Goal: Information Seeking & Learning: Learn about a topic

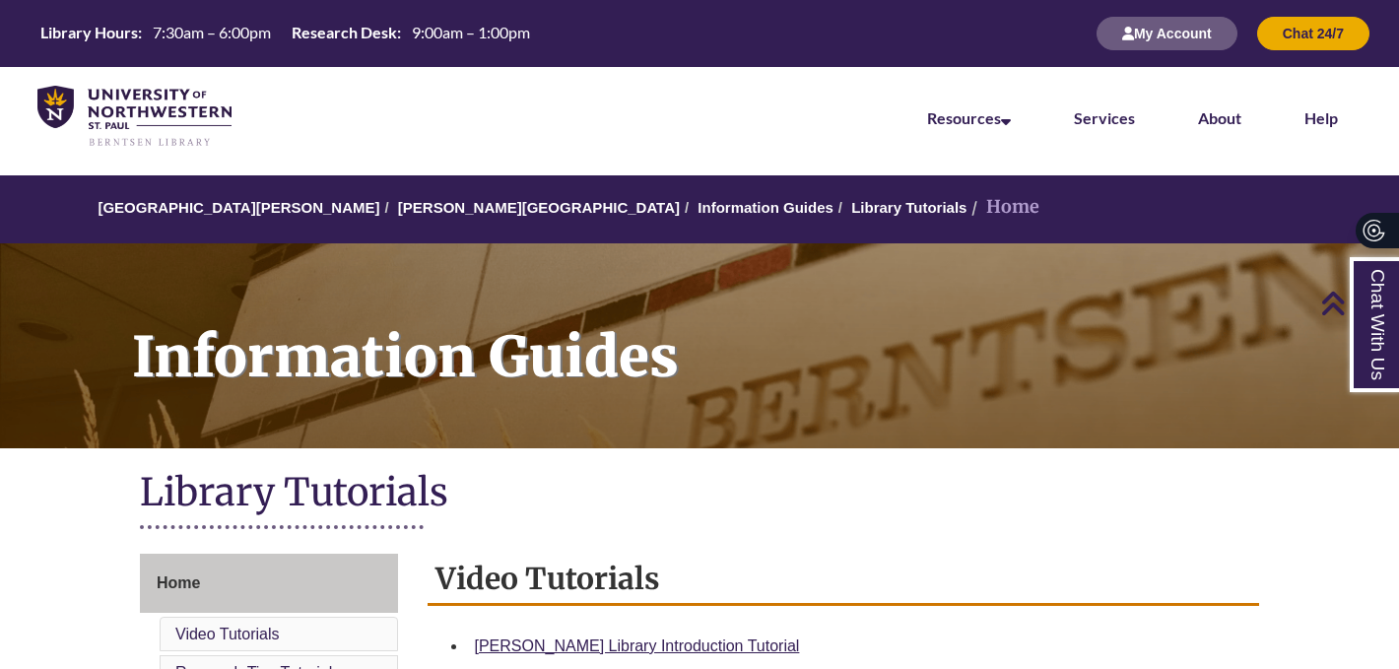
scroll to position [430, 0]
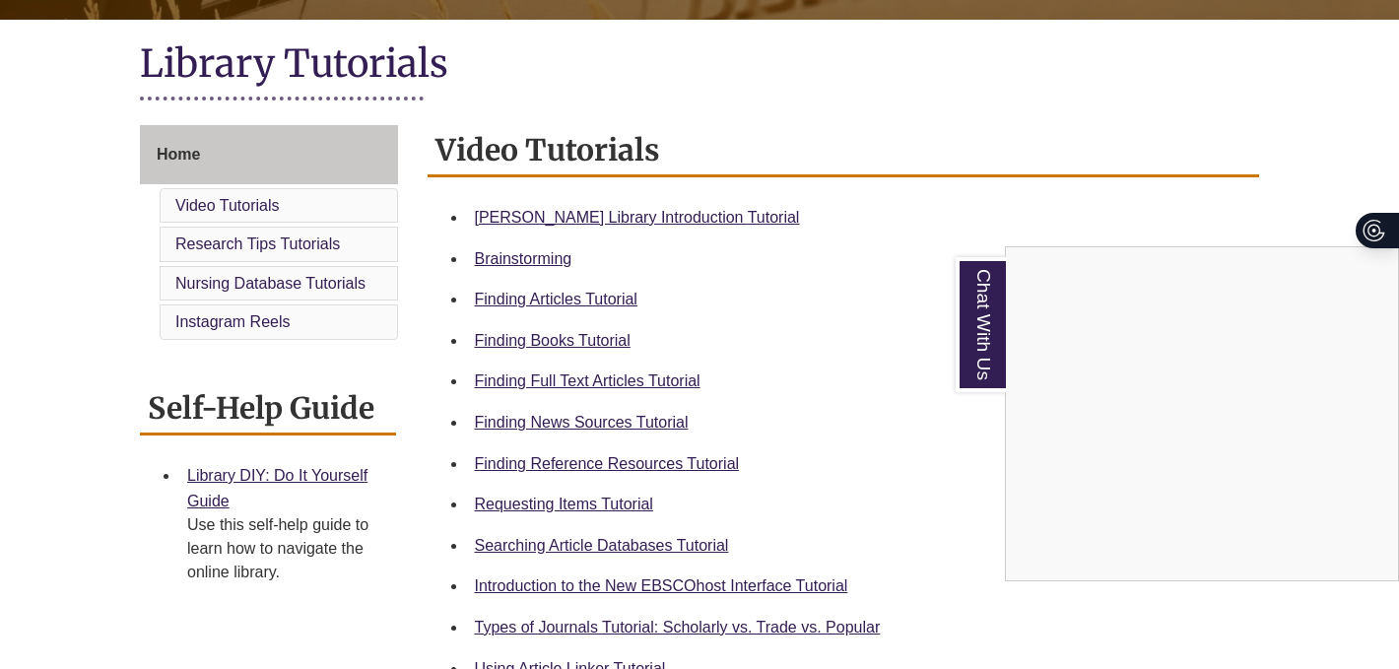
scroll to position [431, 0]
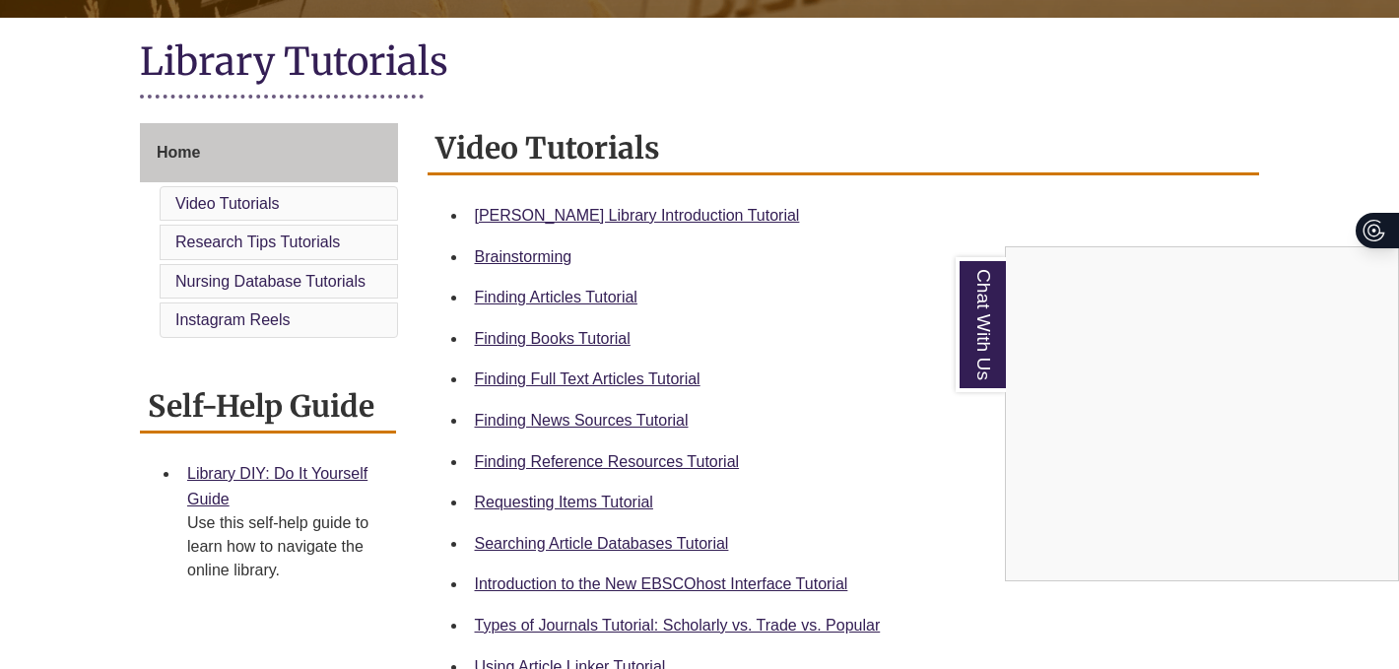
click at [688, 461] on div "Chat With Us" at bounding box center [699, 334] width 1399 height 669
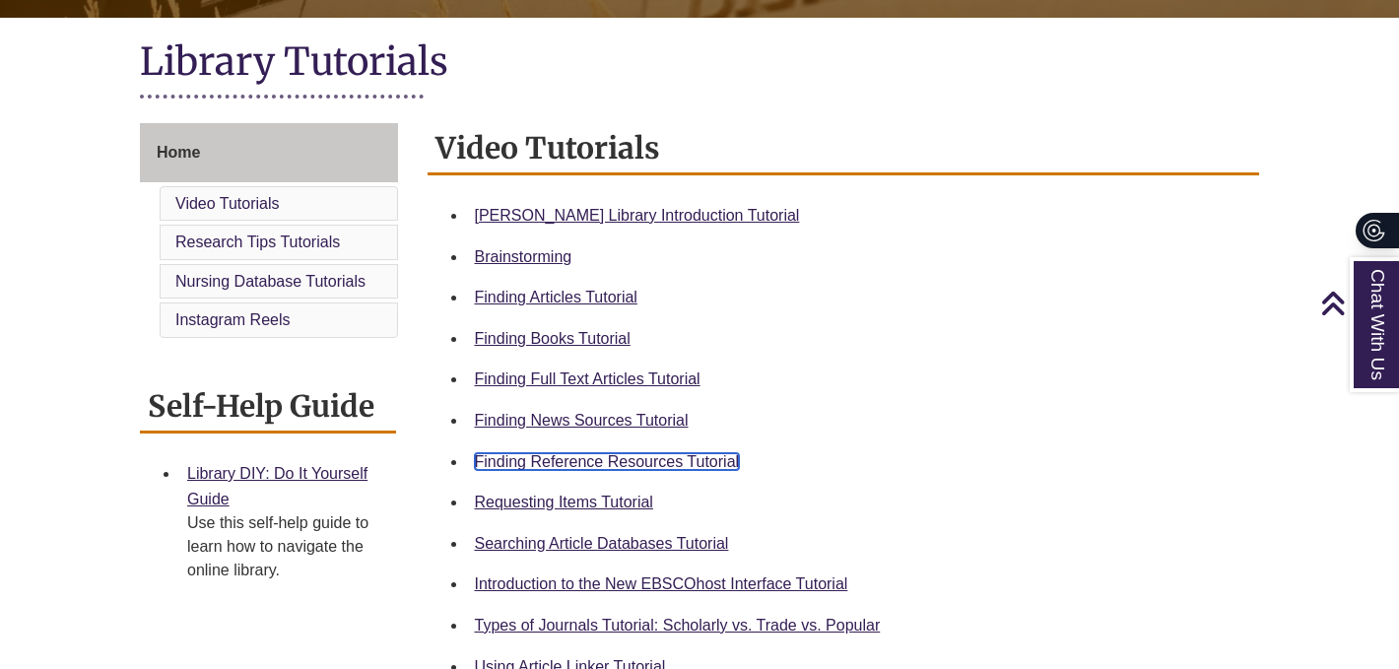
click at [698, 465] on link "Finding Reference Resources Tutorial" at bounding box center [607, 461] width 265 height 17
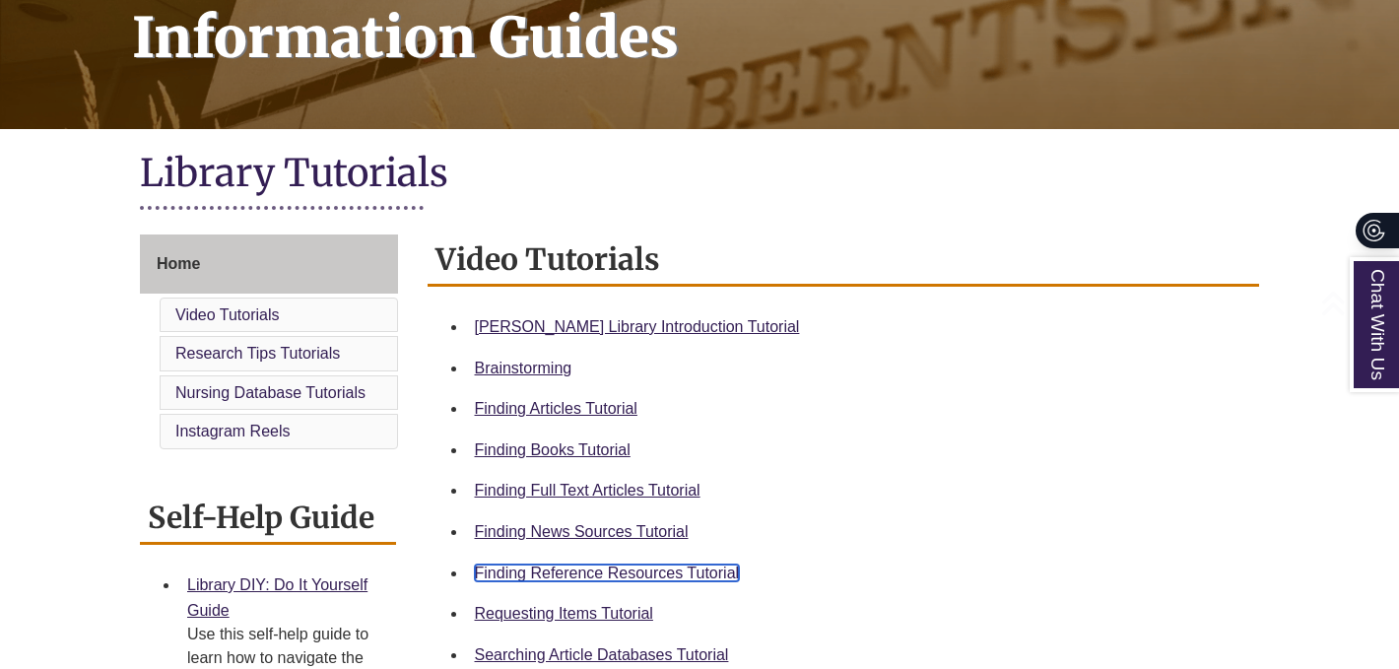
scroll to position [342, 0]
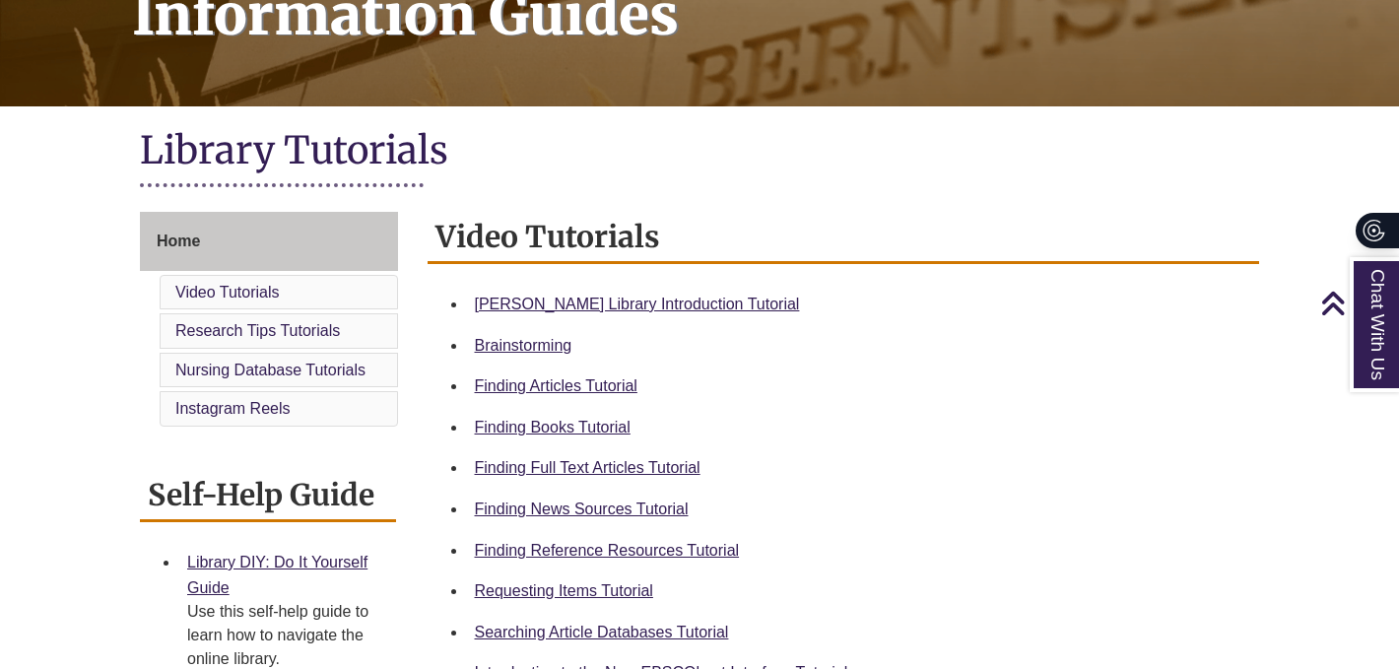
click at [281, 296] on li "Video Tutorials" at bounding box center [279, 292] width 238 height 35
click at [246, 292] on link "Video Tutorials" at bounding box center [227, 292] width 104 height 17
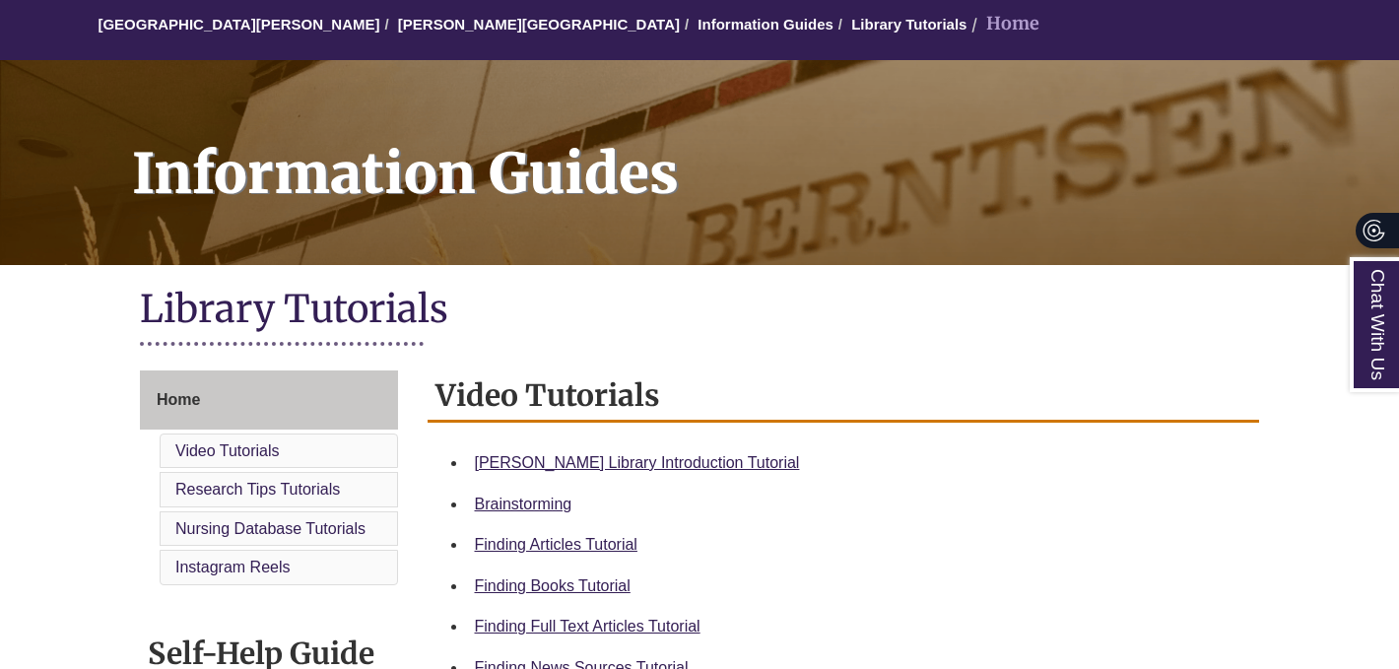
scroll to position [185, 0]
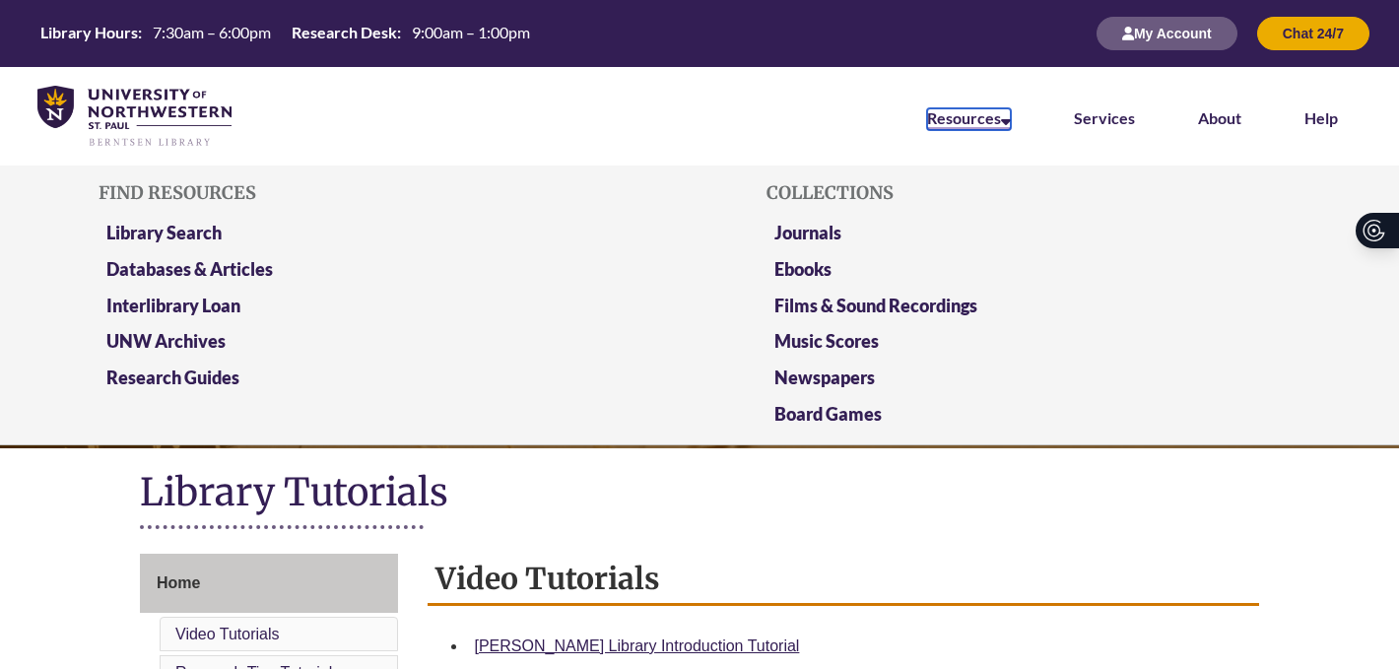
click at [987, 125] on link "Resources" at bounding box center [969, 119] width 84 height 22
click at [261, 268] on link "Databases & Articles" at bounding box center [189, 270] width 167 height 25
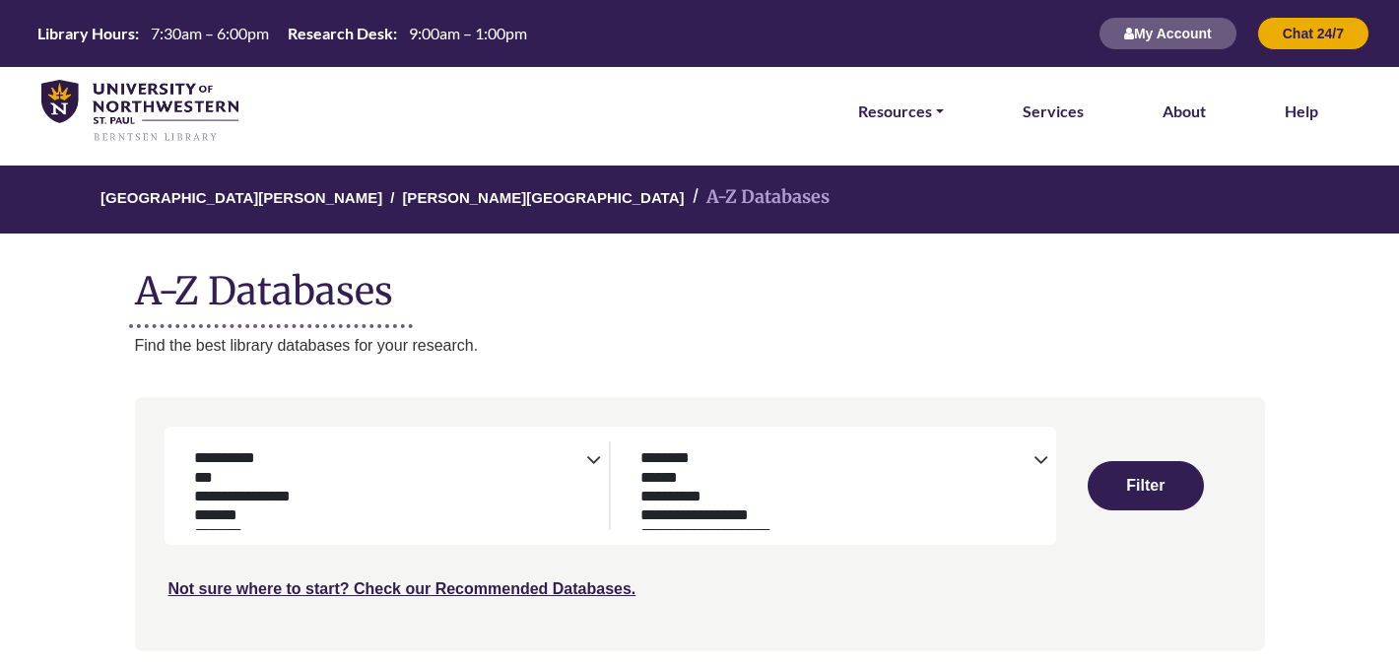
select select "Database Subject Filter"
select select "Database Types Filter"
select select "Database Subject Filter"
select select "Database Types Filter"
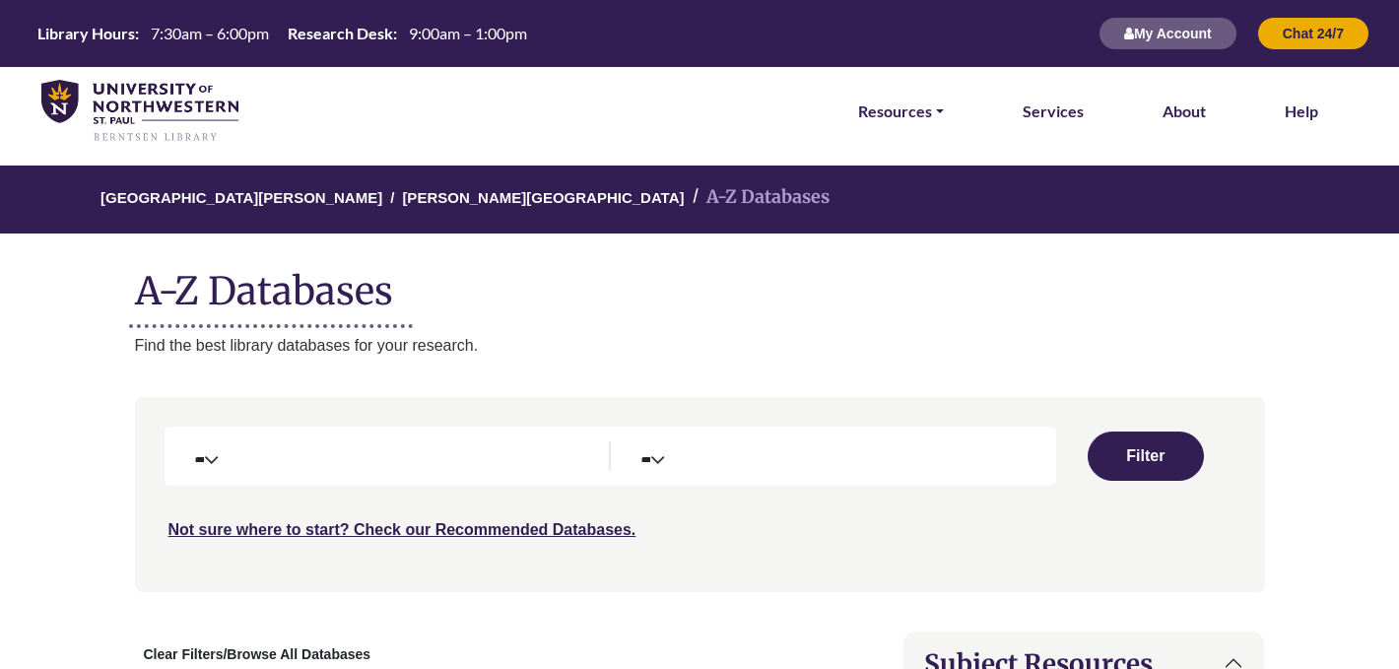
select select "Database Subject Filter"
select select "Database Types Filter"
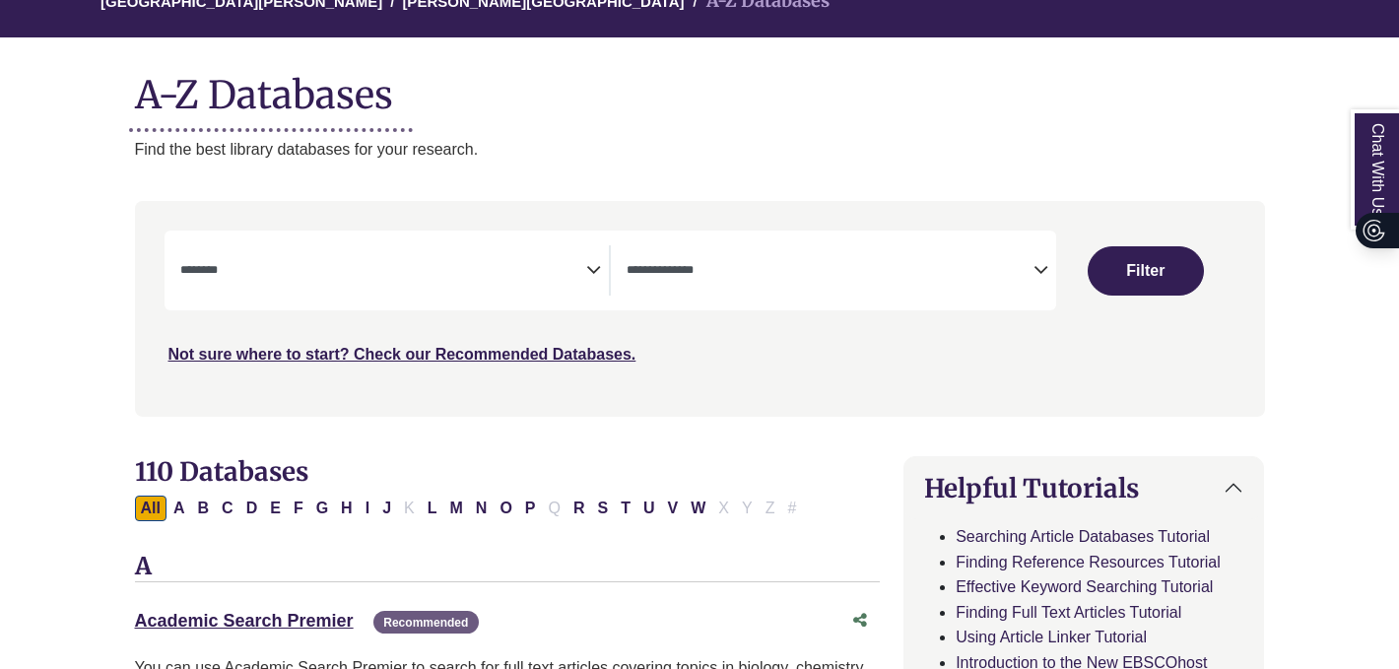
scroll to position [198, 0]
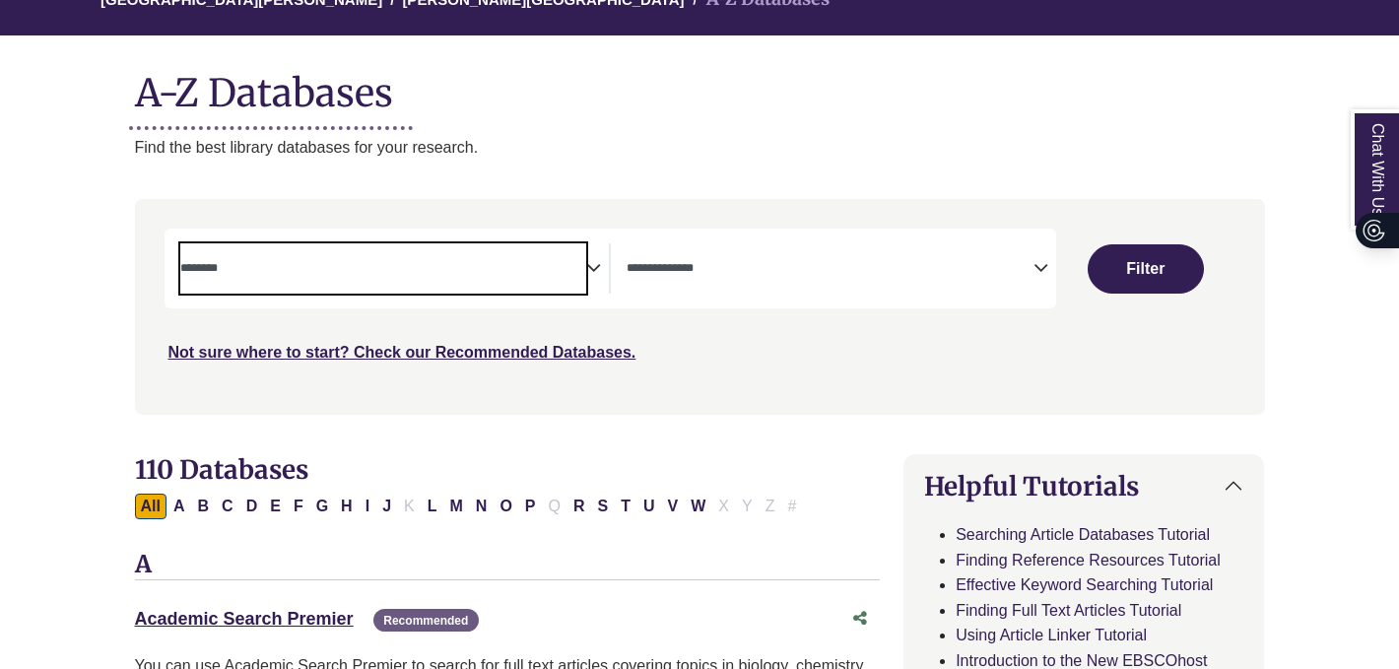
click at [555, 272] on textarea "Search" at bounding box center [383, 270] width 407 height 16
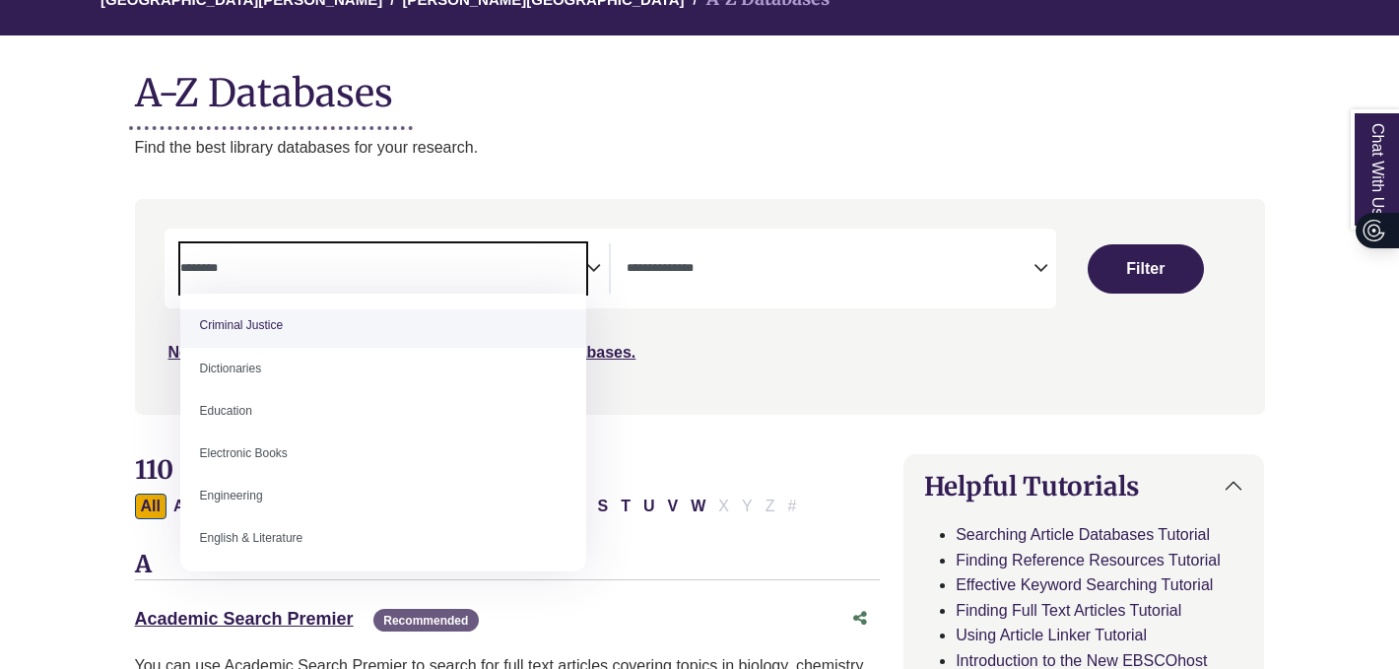
scroll to position [496, 0]
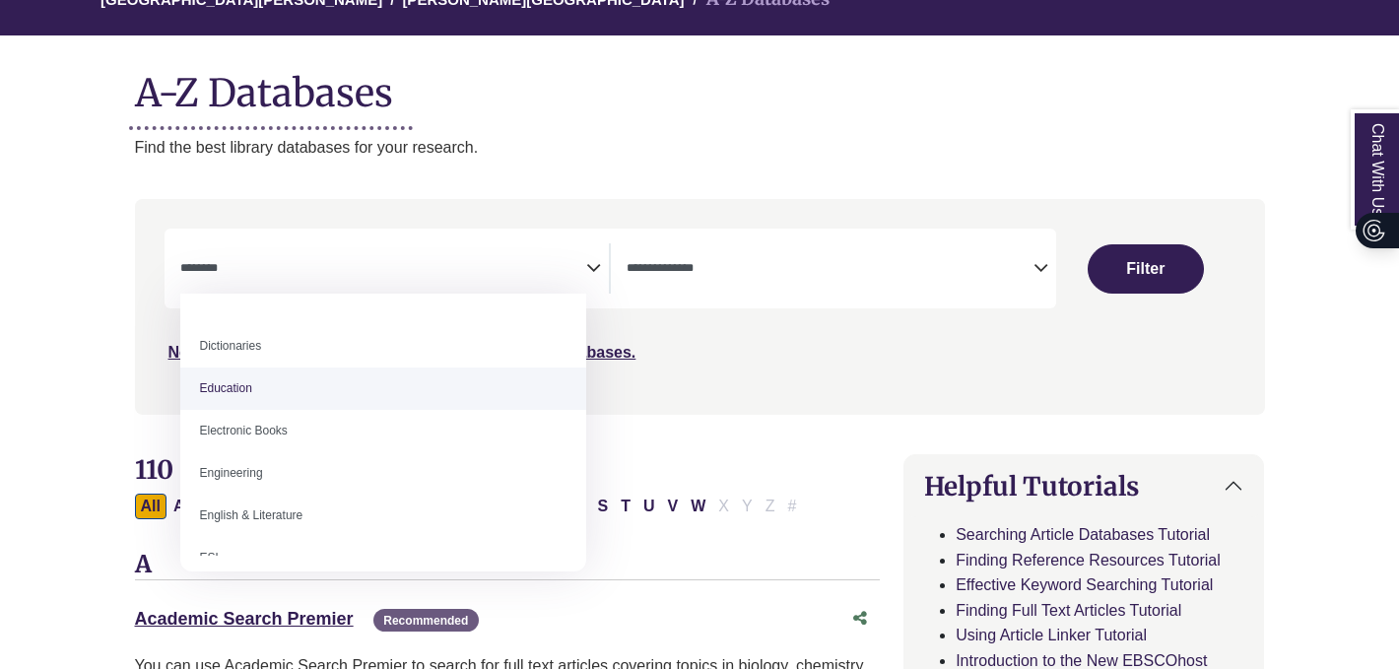
select select "*****"
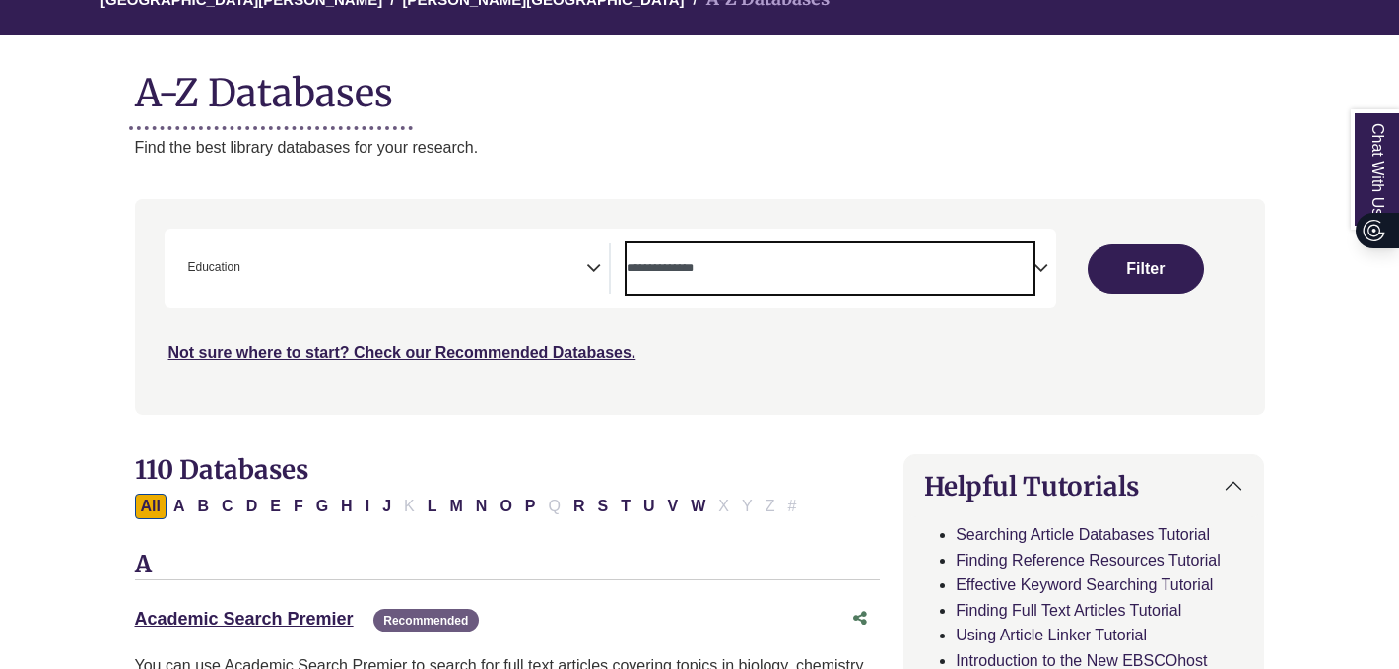
click at [794, 269] on textarea "Search" at bounding box center [830, 270] width 407 height 16
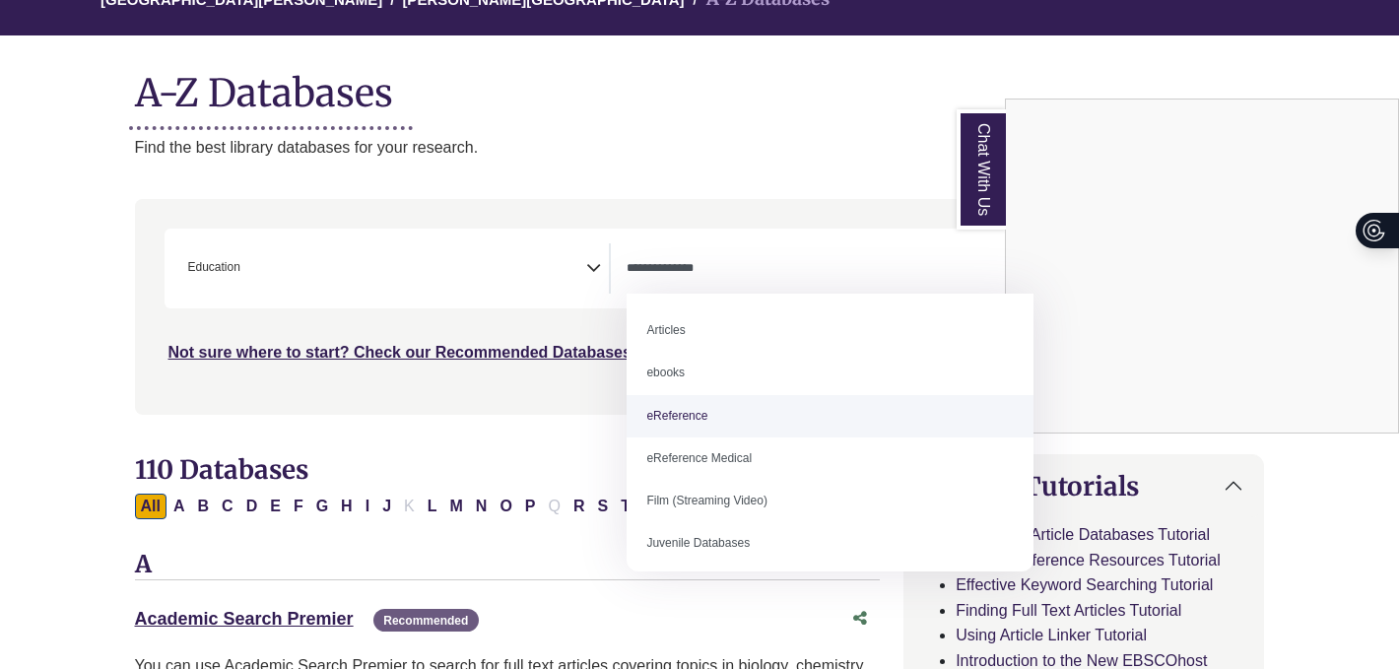
select select "*****"
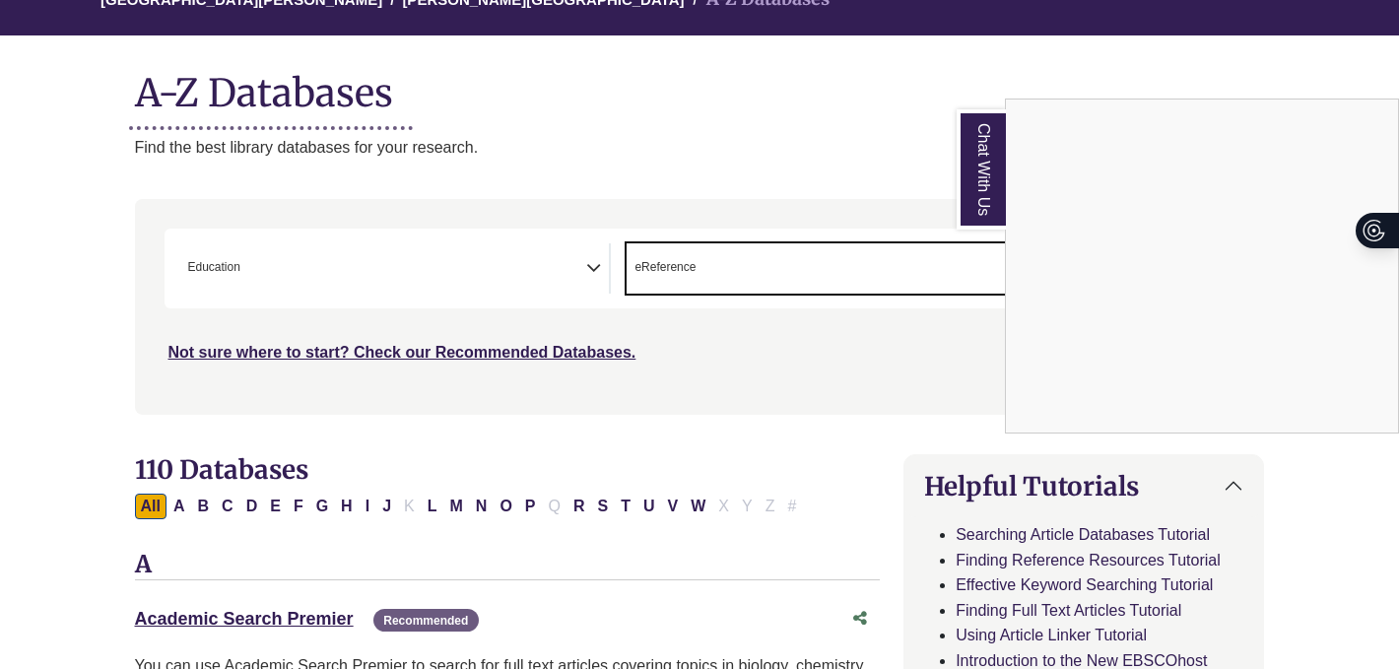
scroll to position [281, 0]
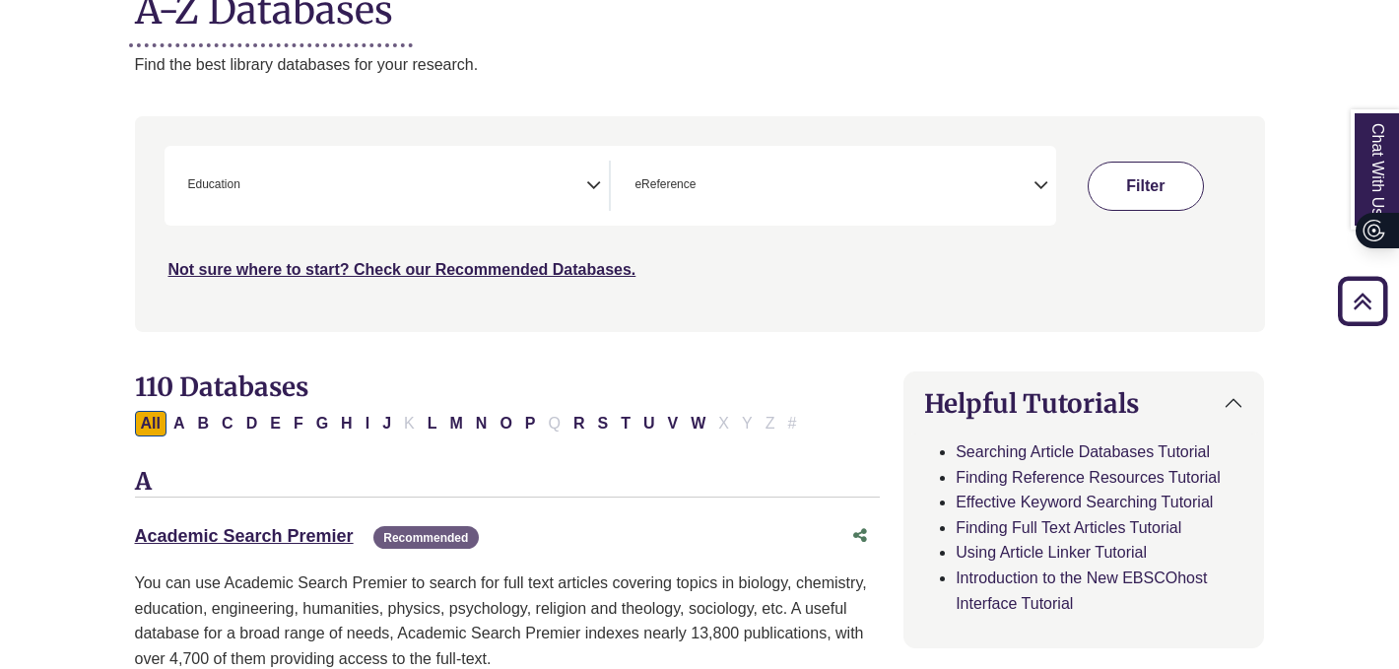
click at [1140, 189] on button "Filter" at bounding box center [1146, 186] width 116 height 49
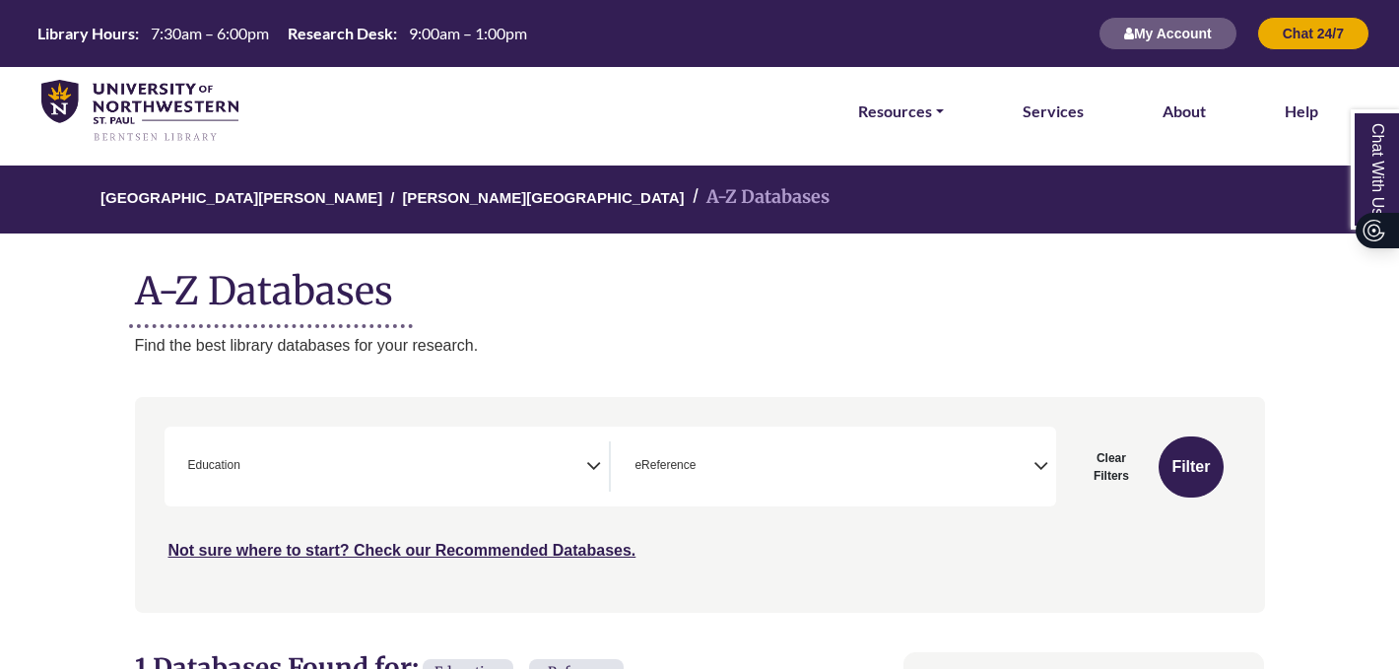
click at [336, 457] on span "× Education" at bounding box center [383, 466] width 407 height 50
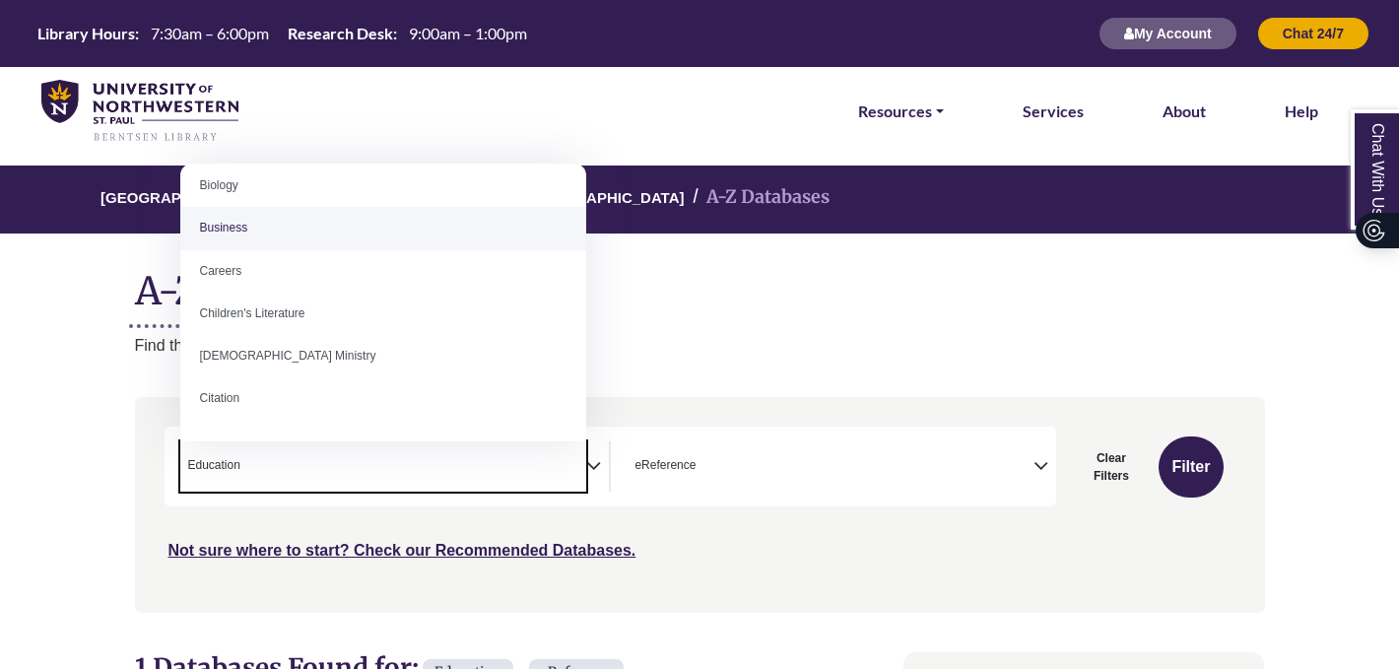
scroll to position [186, 0]
select select "Database Subject Filter"
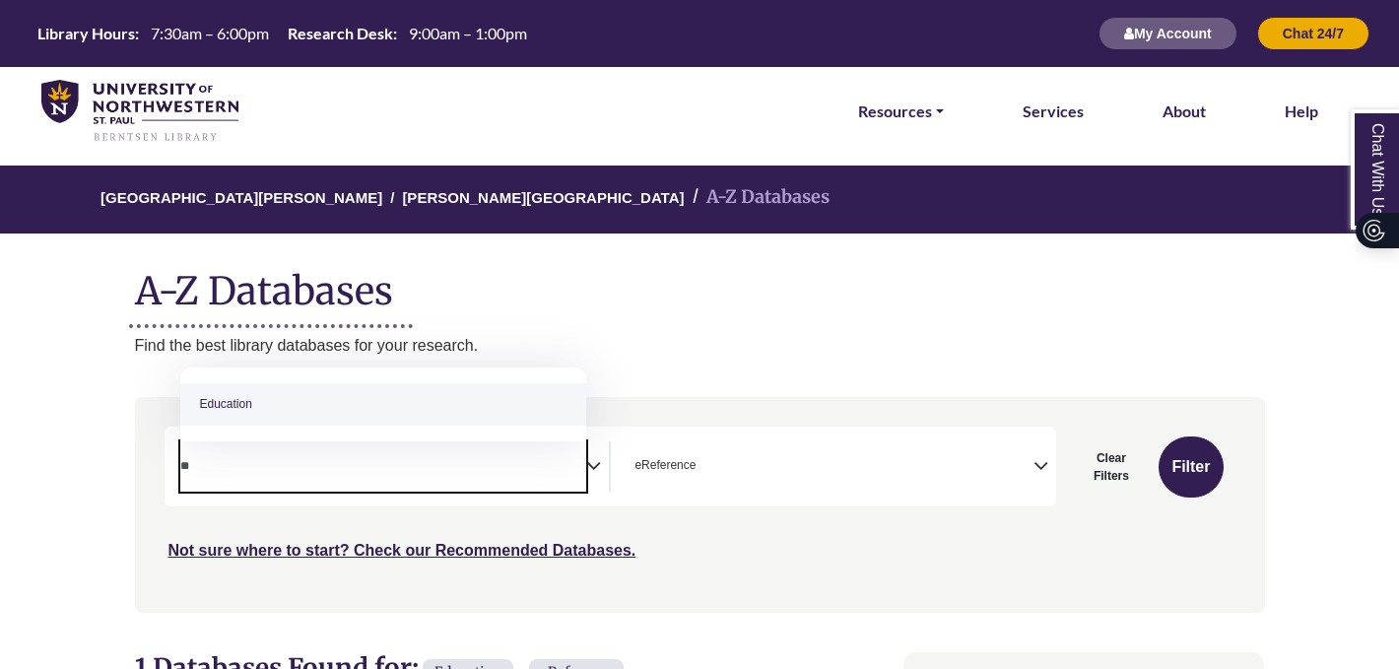
type textarea "*"
type textarea "******"
select select "*****"
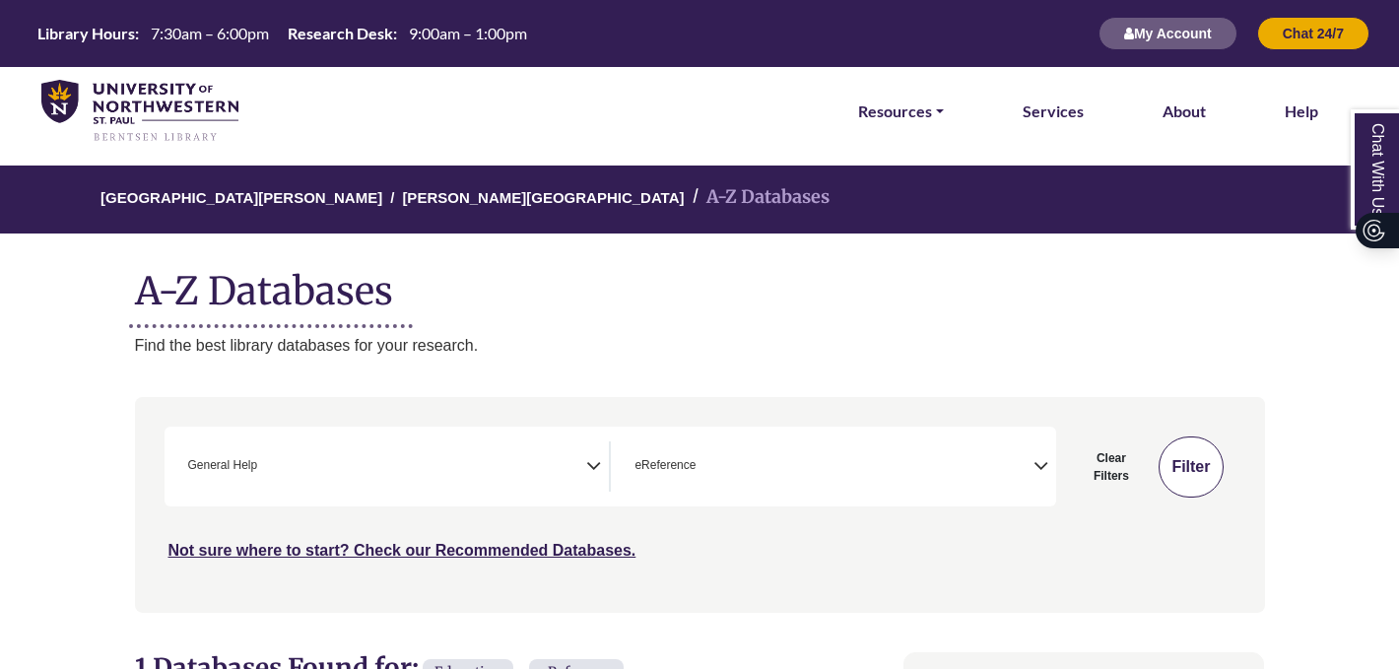
click at [1169, 459] on button "Filter" at bounding box center [1191, 467] width 64 height 61
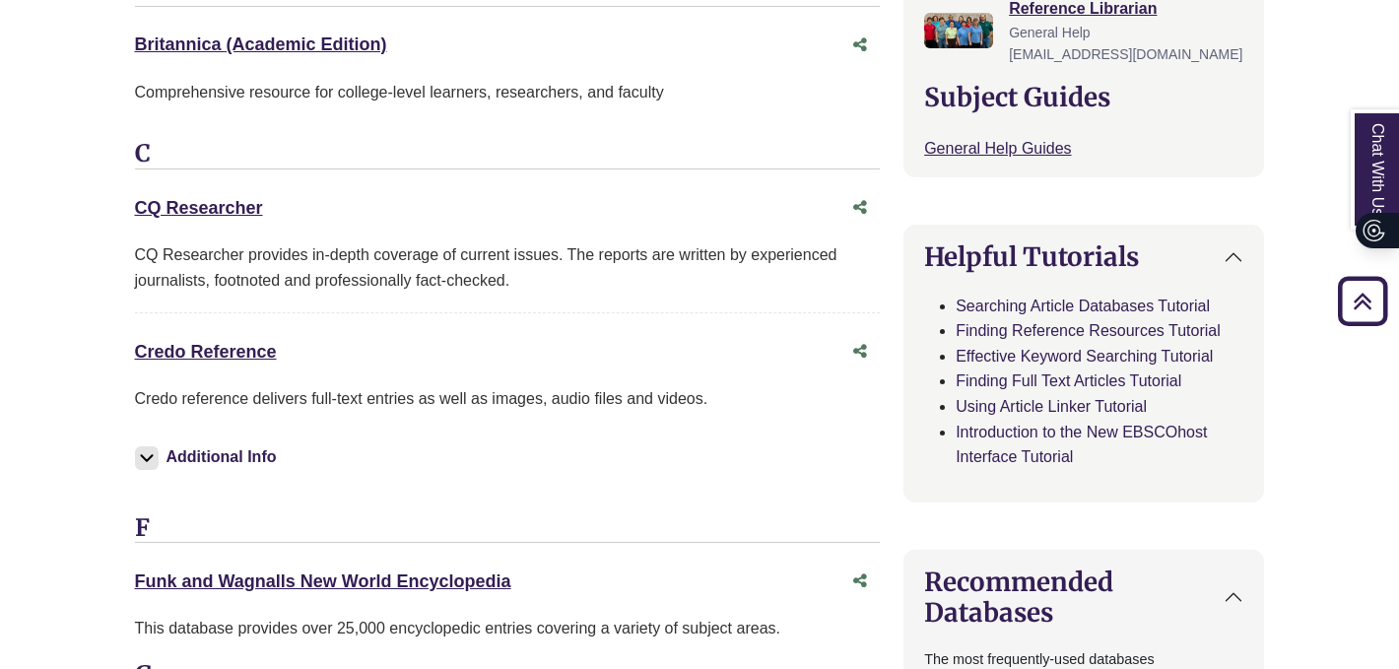
scroll to position [779, 0]
click at [245, 355] on link "Credo Reference This link opens in a new window" at bounding box center [206, 351] width 142 height 20
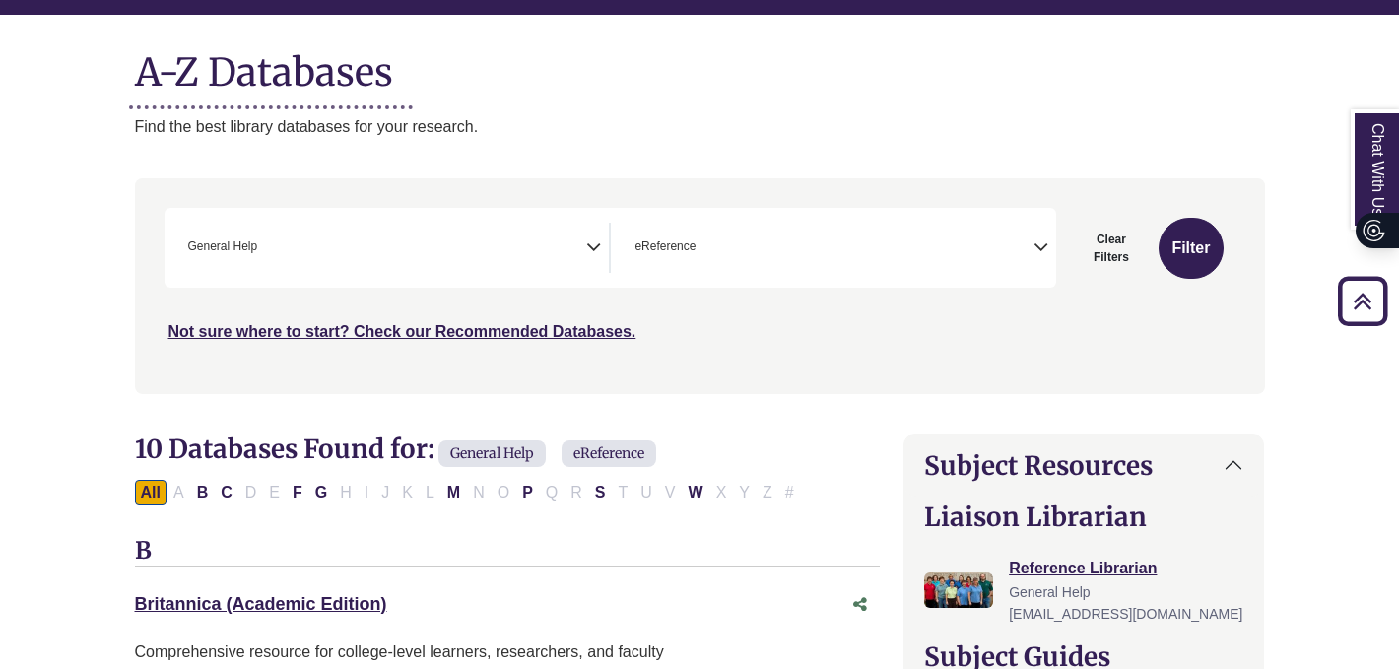
scroll to position [185, 0]
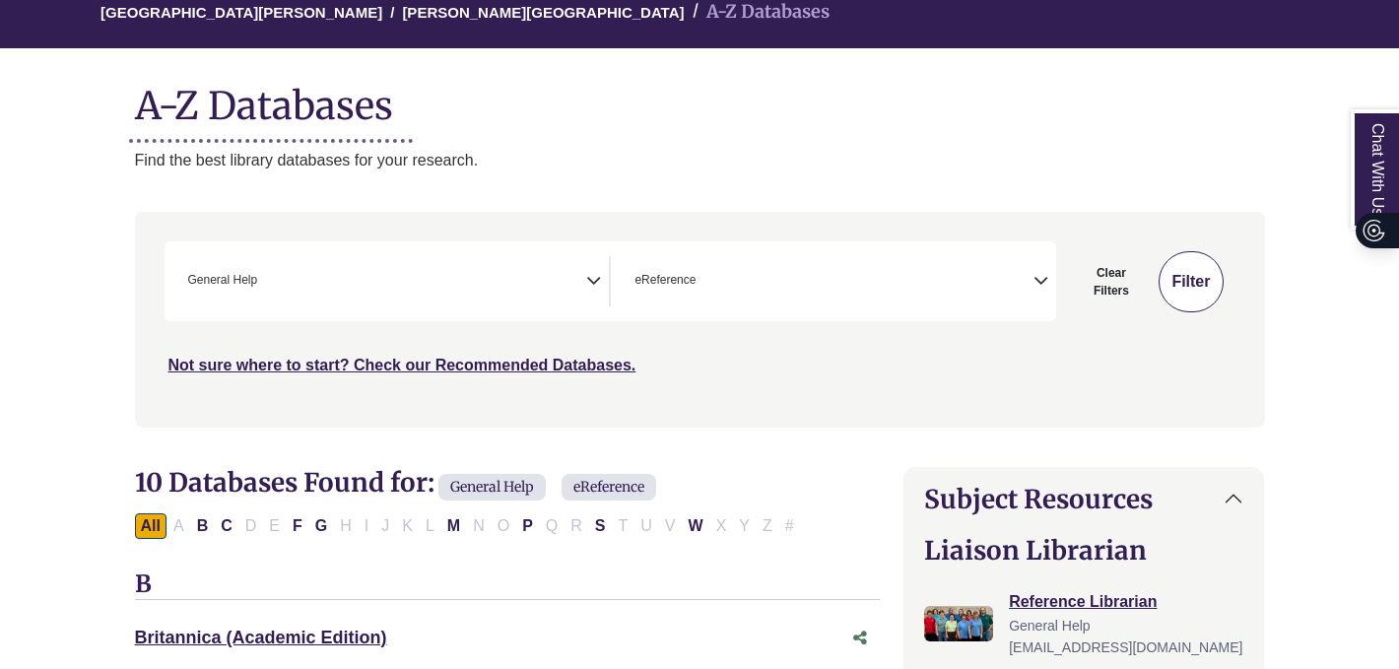
click at [1186, 290] on button "Filter" at bounding box center [1191, 281] width 64 height 61
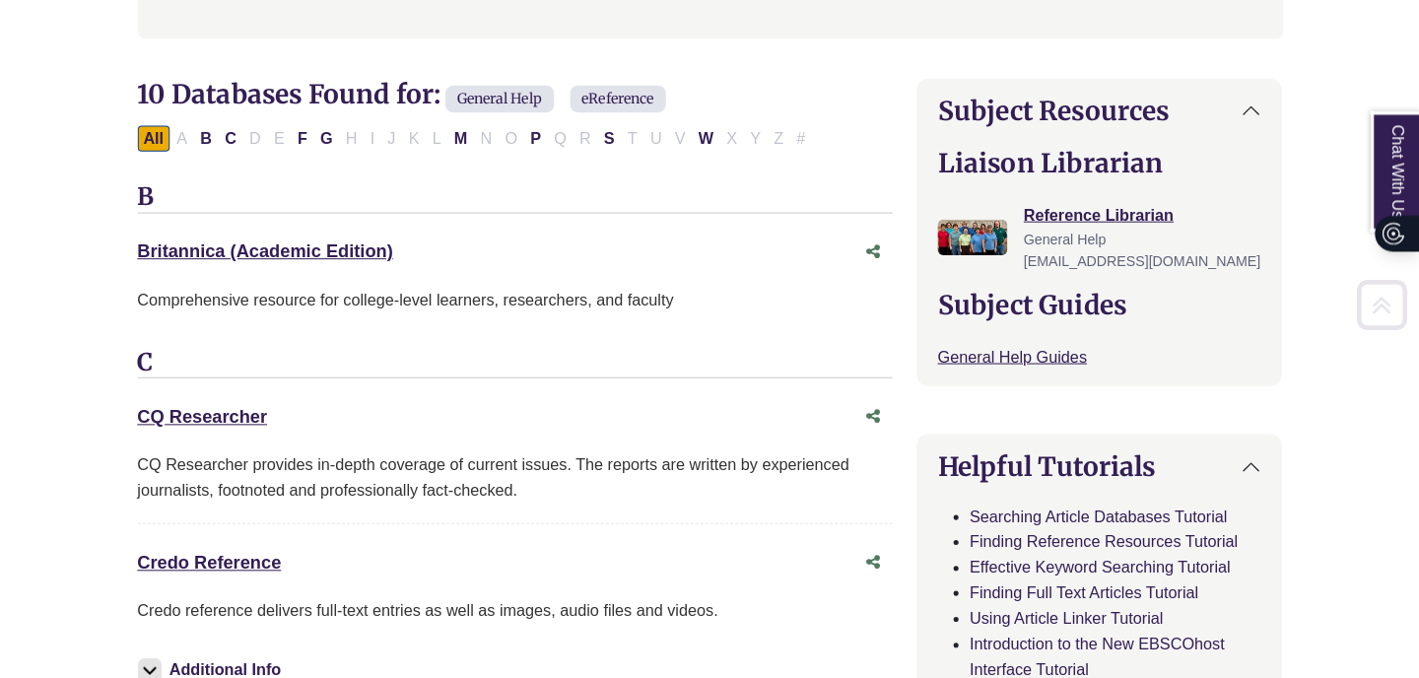
scroll to position [585, 0]
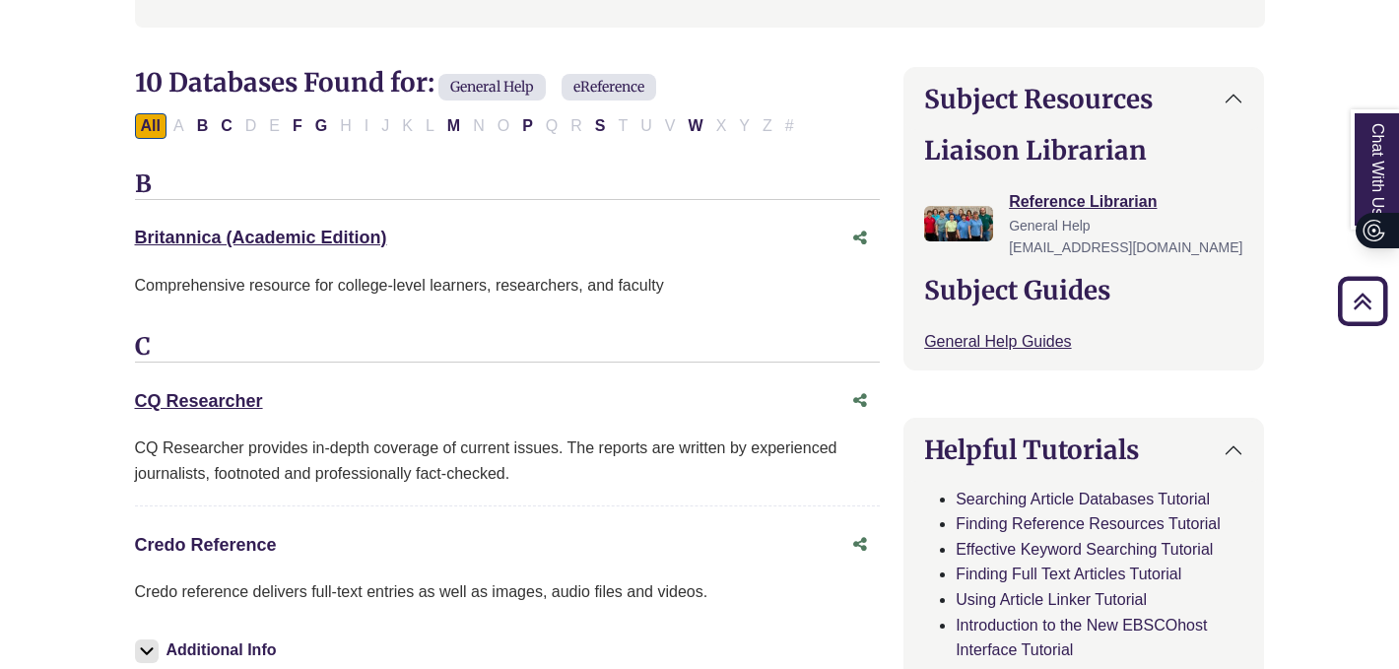
click at [200, 542] on link "Credo Reference This link opens in a new window" at bounding box center [206, 545] width 142 height 20
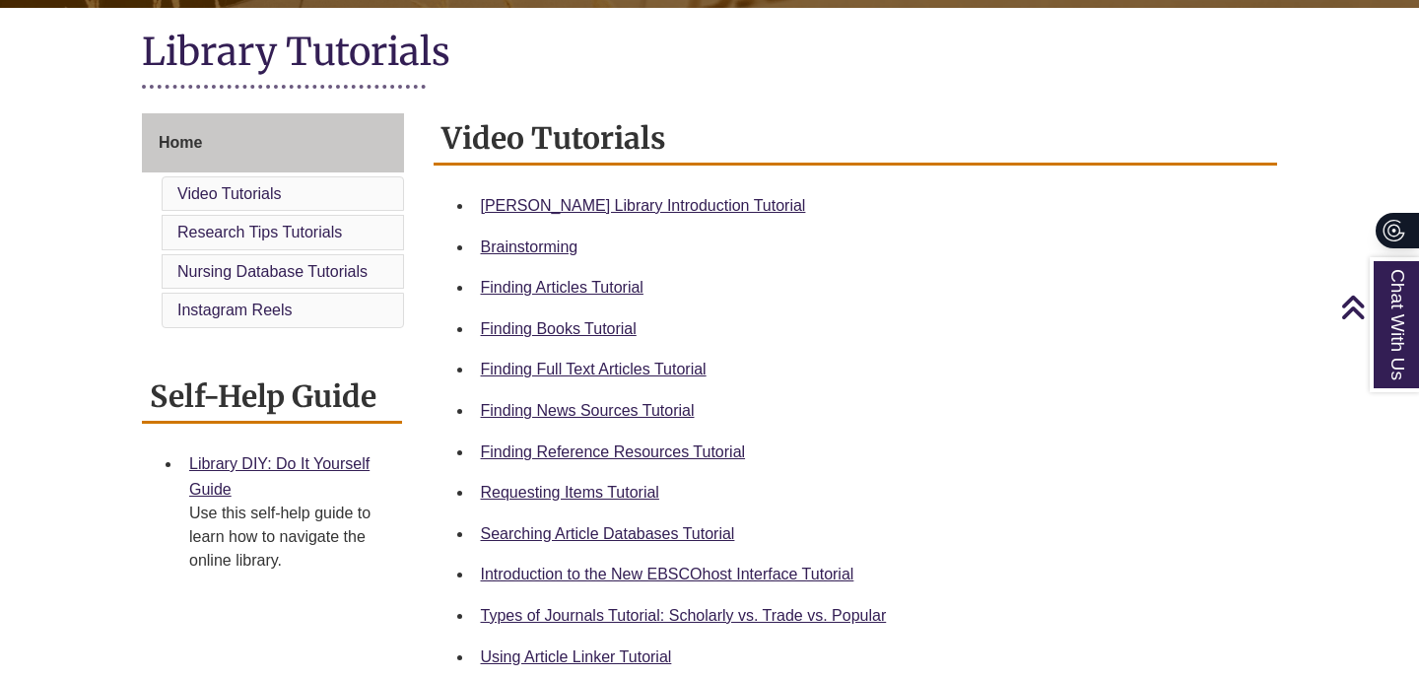
scroll to position [447, 0]
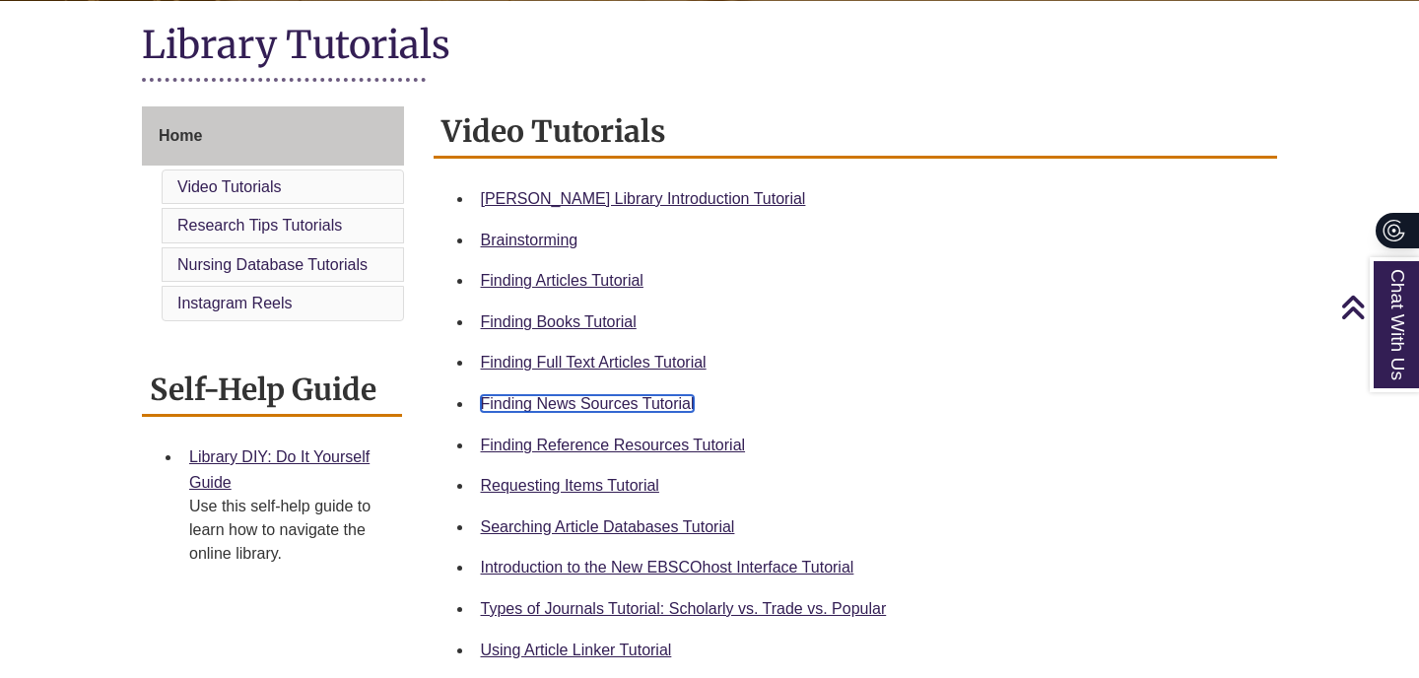
click at [673, 407] on link "Finding News Sources Tutorial" at bounding box center [588, 403] width 214 height 17
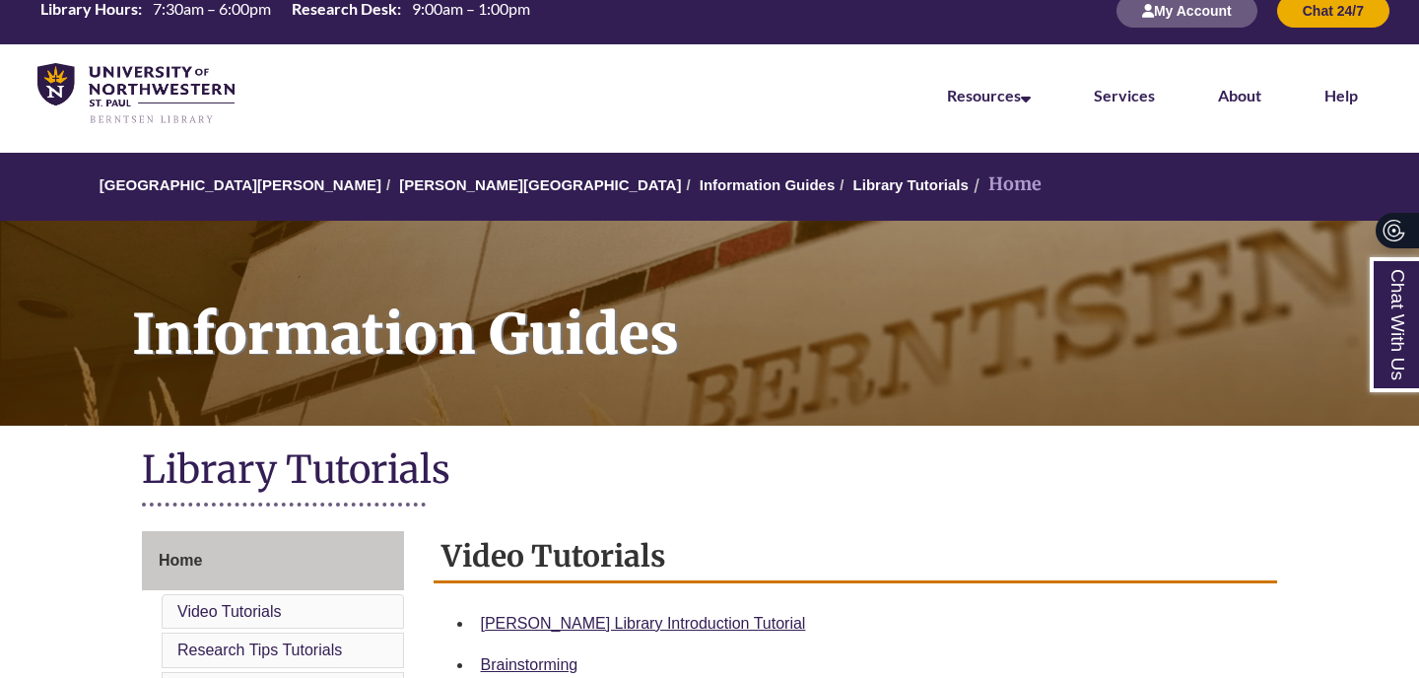
scroll to position [29, 0]
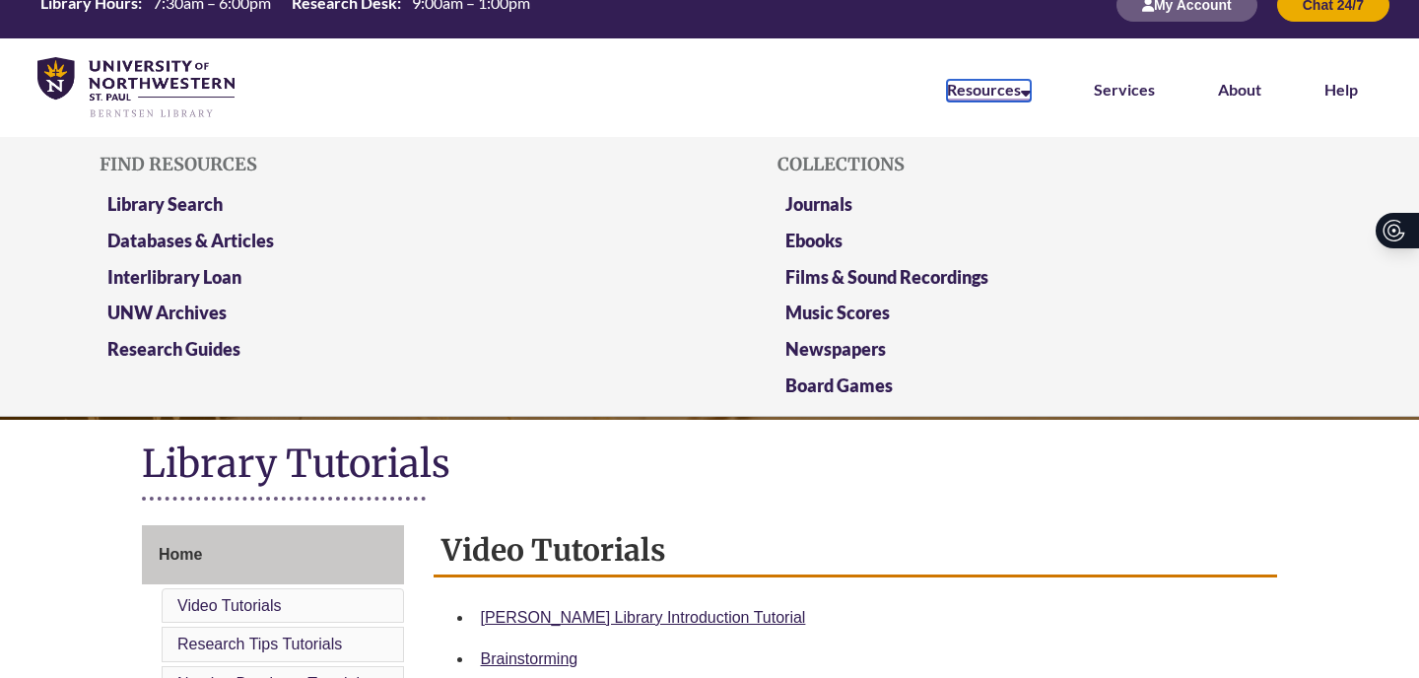
click at [982, 102] on link "Resources" at bounding box center [989, 91] width 84 height 22
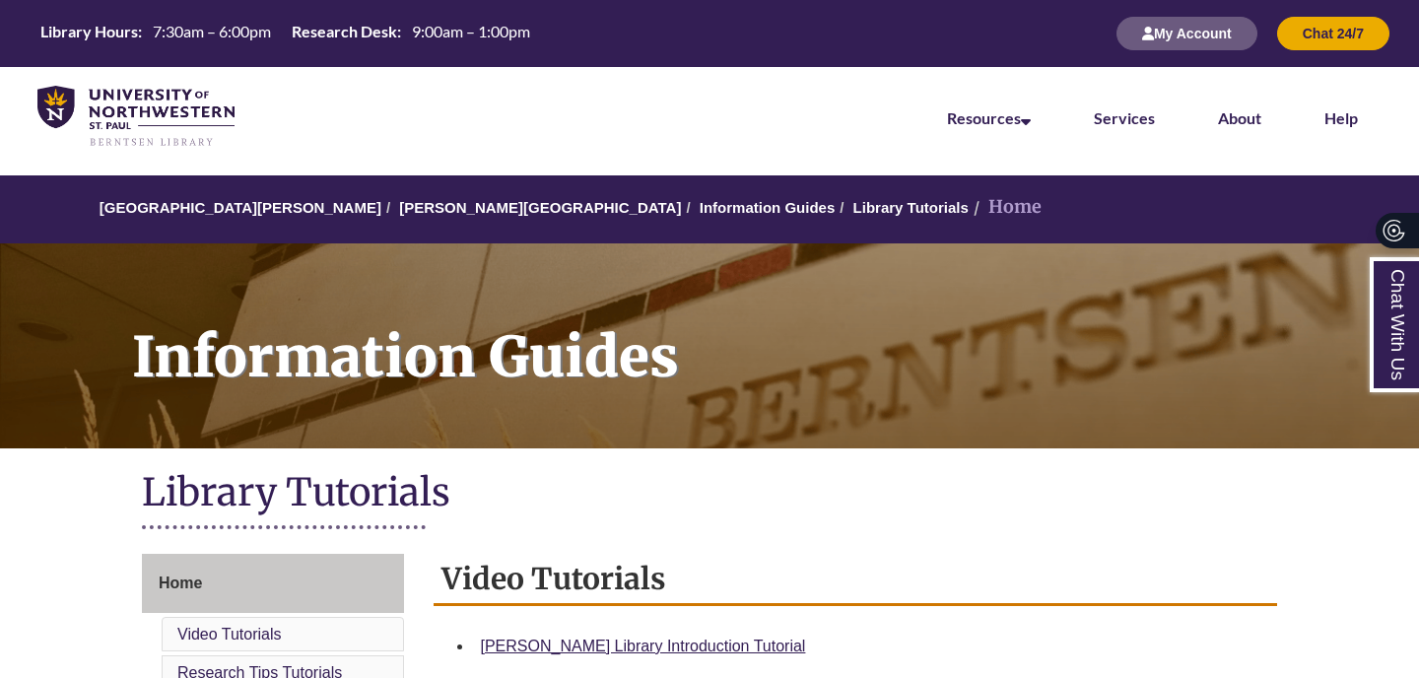
click at [609, 467] on div "Library Tutorials" at bounding box center [709, 503] width 1135 height 81
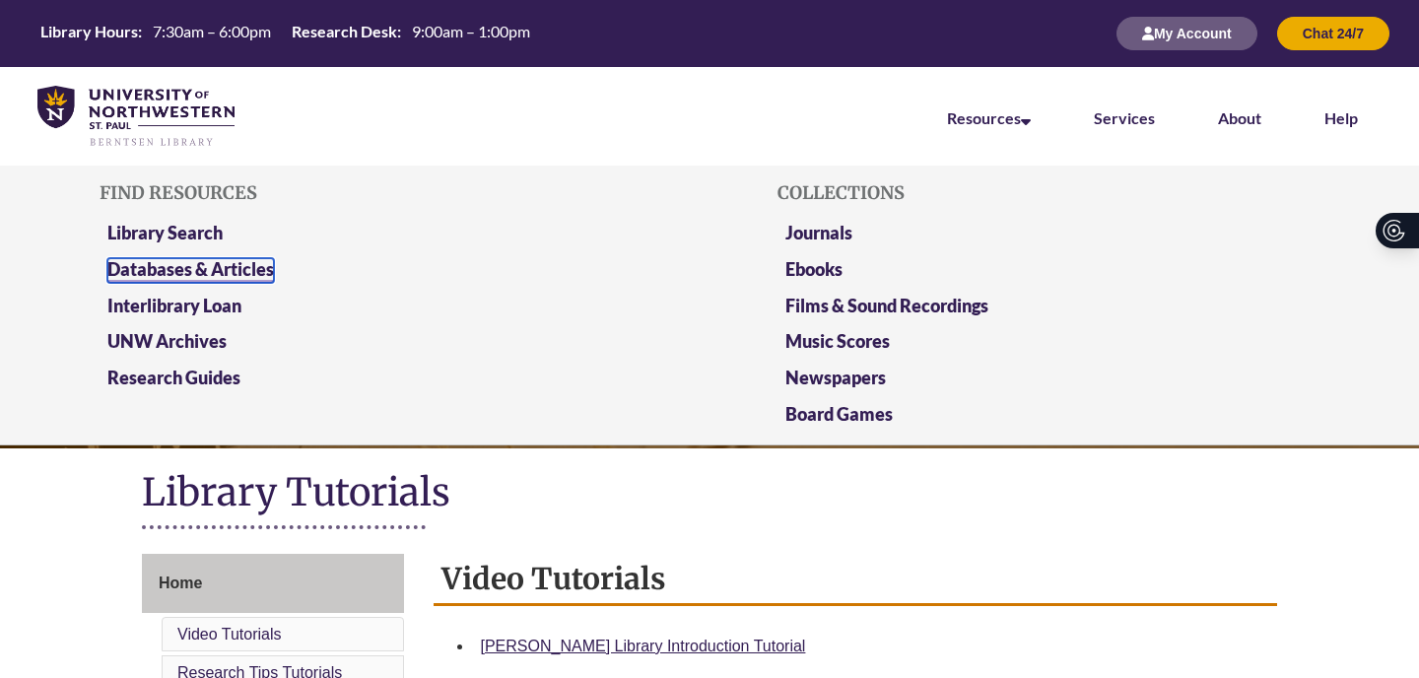
click at [195, 269] on link "Databases & Articles" at bounding box center [190, 270] width 167 height 25
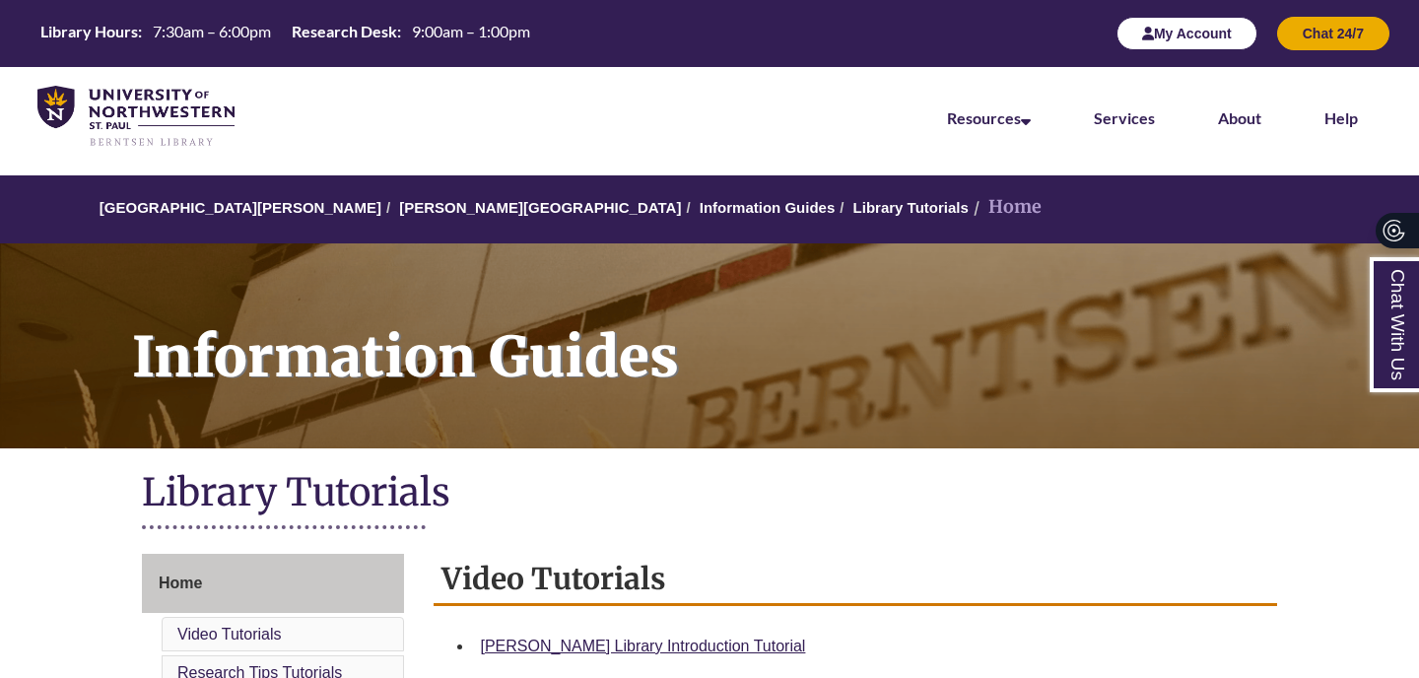
click at [1151, 40] on button "My Account" at bounding box center [1187, 34] width 141 height 34
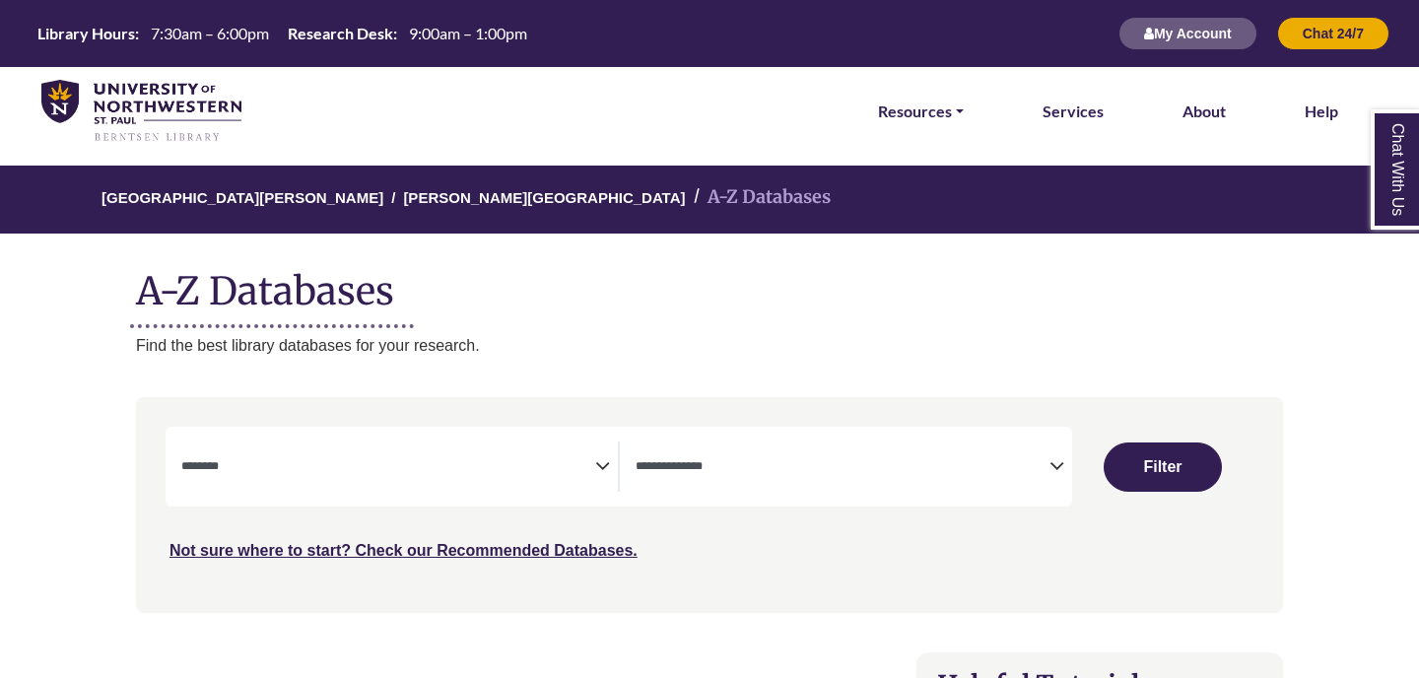
select select "Database Subject Filter"
select select "Database Types Filter"
select select "Database Subject Filter"
select select "Database Types Filter"
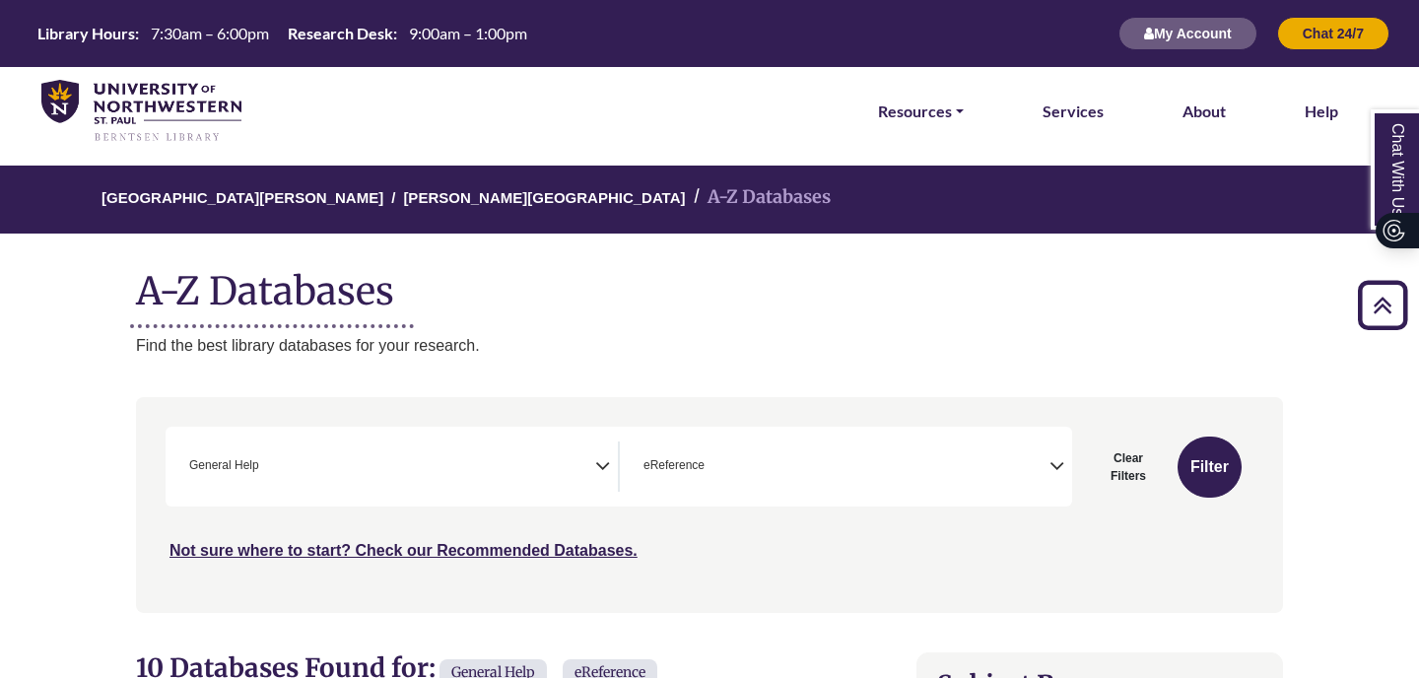
select select "*****"
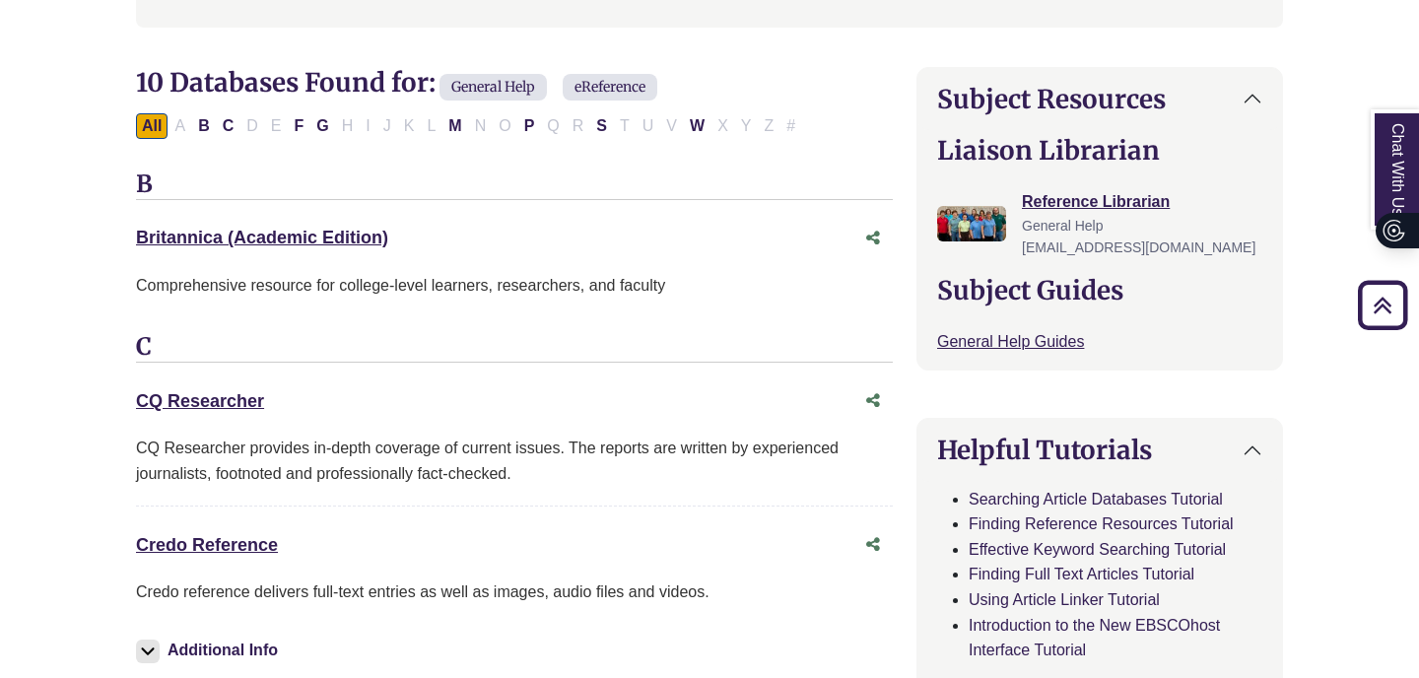
scroll to position [38, 0]
